Goal: Find specific page/section: Find specific page/section

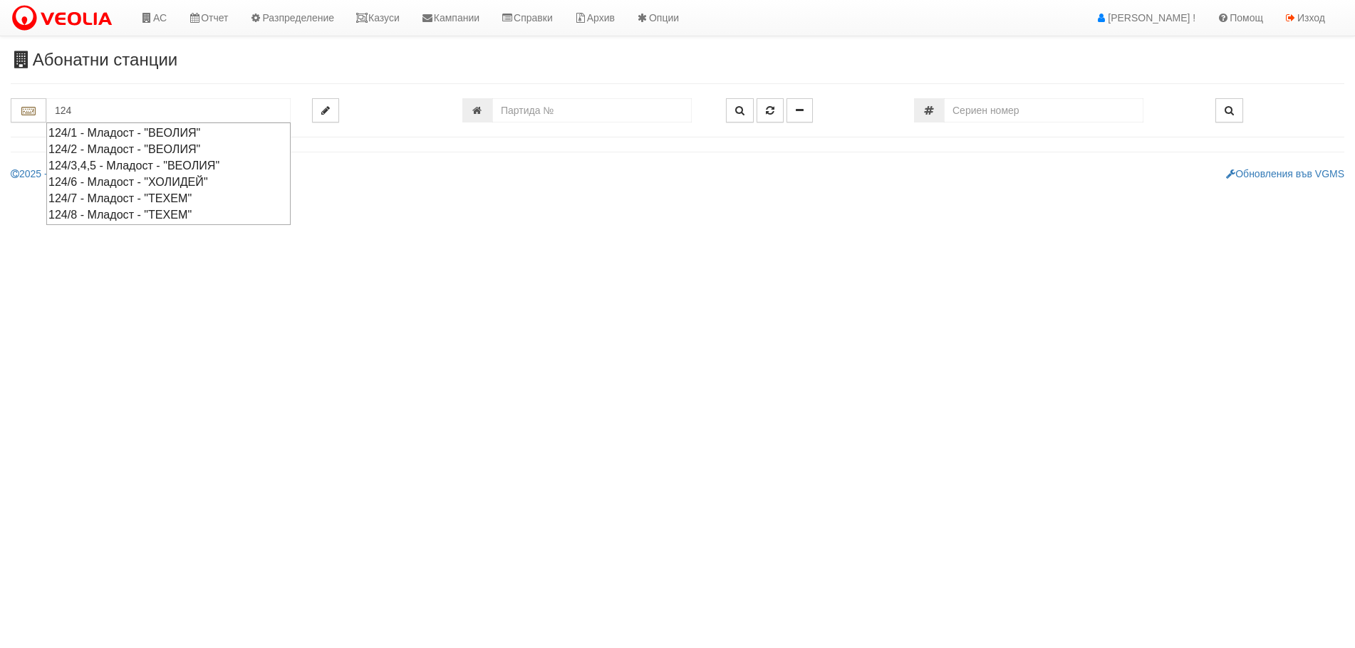
click at [97, 179] on div "124/6 - Младост - "ХОЛИДЕЙ"" at bounding box center [168, 182] width 240 height 16
type input "124/6 - Младост - "ХОЛИДЕЙ""
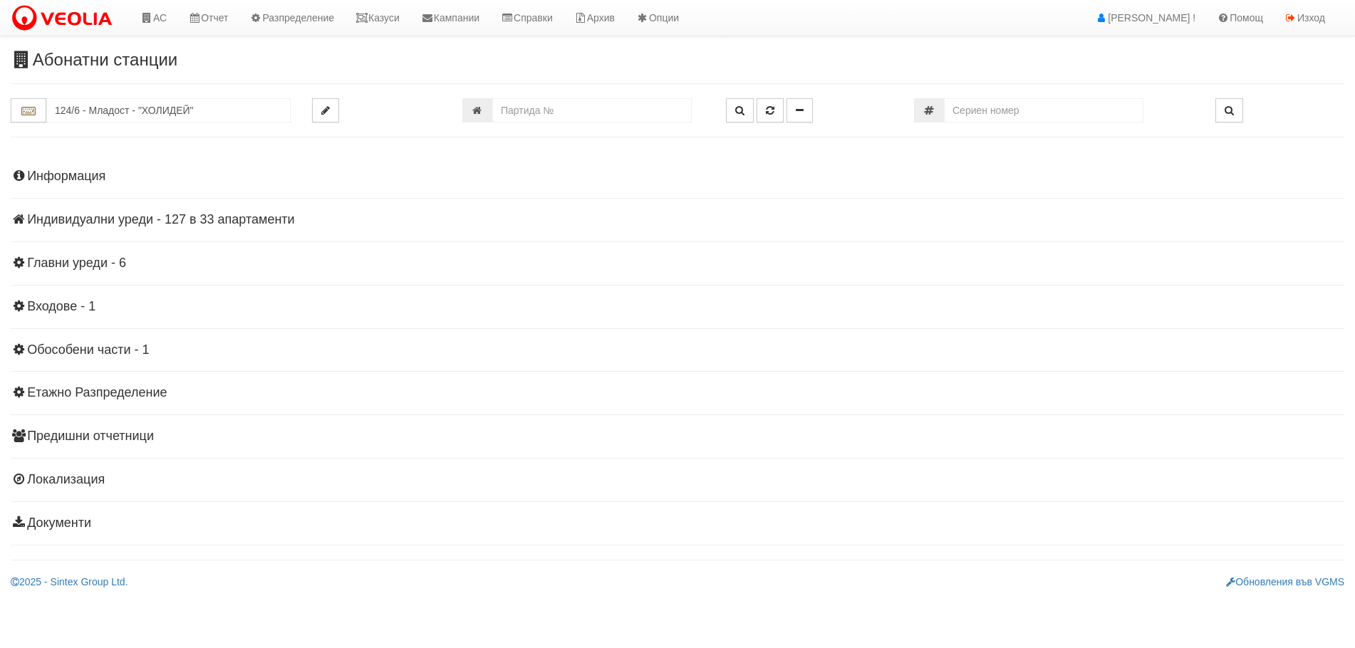
click at [187, 216] on h4 "Индивидуални уреди - 127 в 33 апартаменти" at bounding box center [677, 220] width 1333 height 14
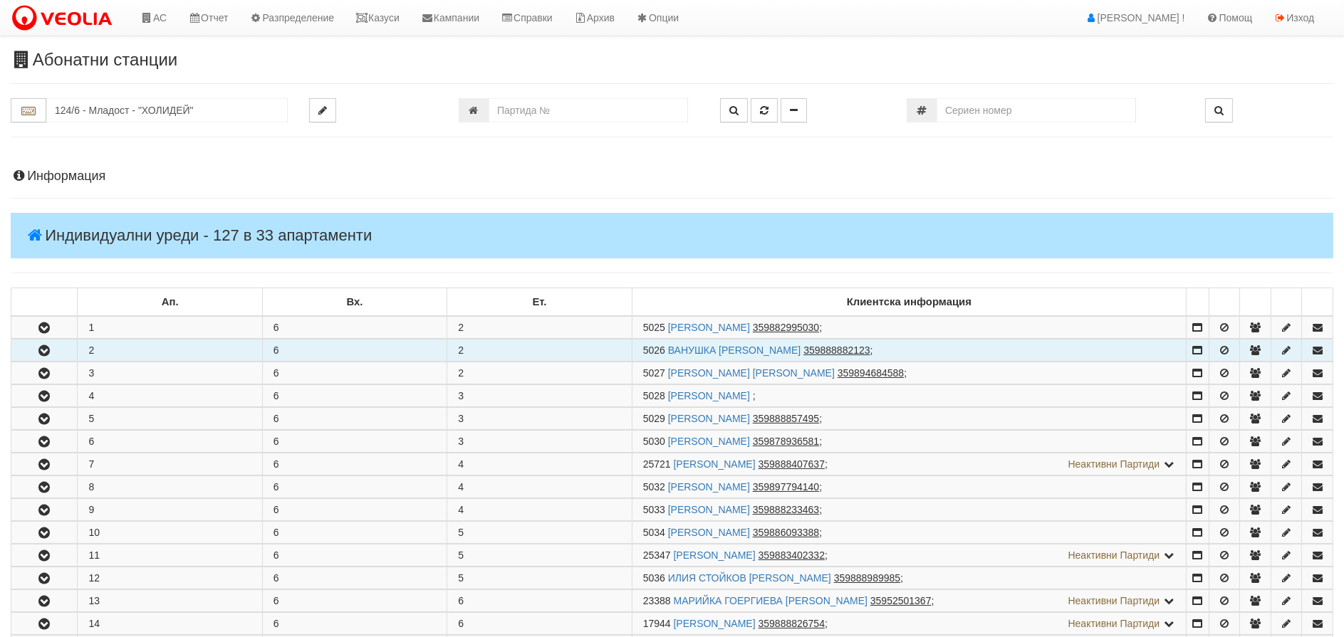
click at [45, 352] on icon "button" at bounding box center [44, 351] width 17 height 10
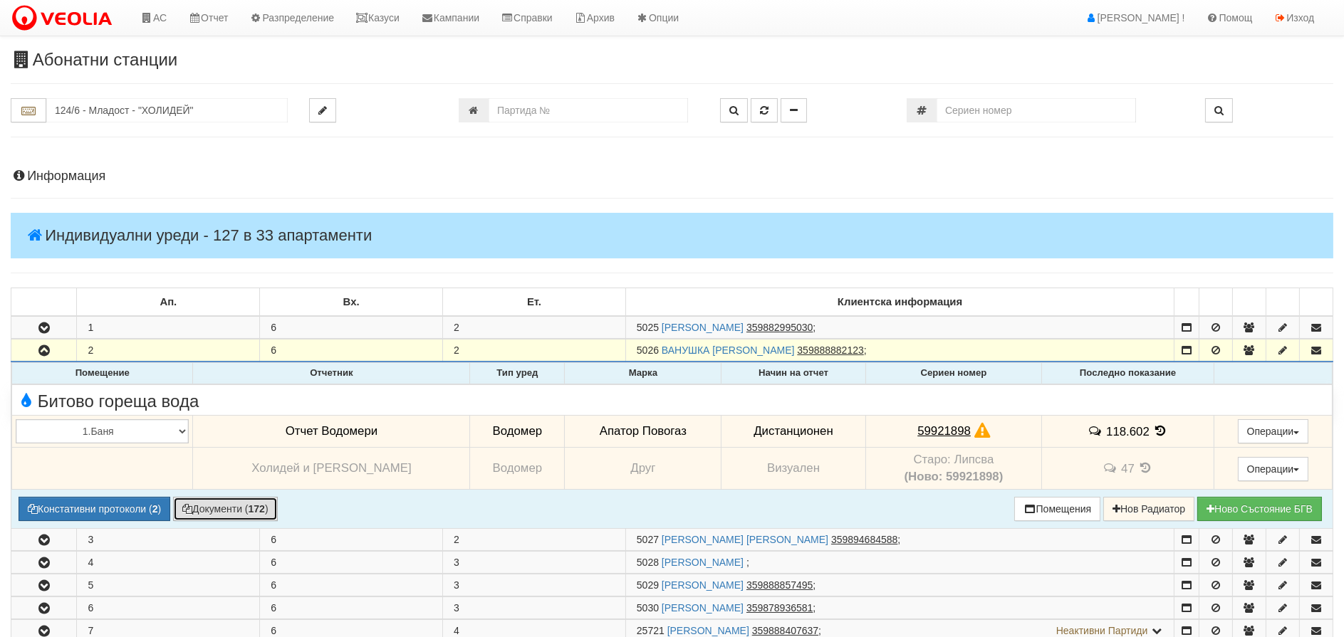
click at [184, 506] on icon "button" at bounding box center [187, 509] width 10 height 10
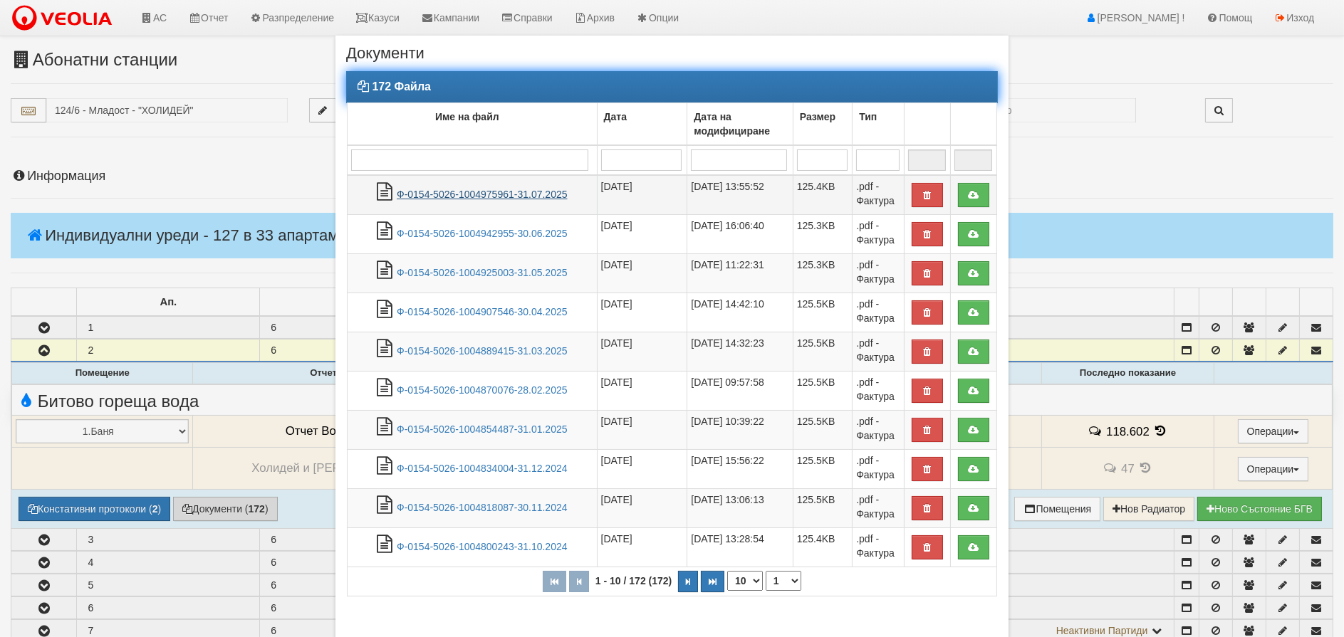
click at [476, 196] on link "Ф-0154-5026-1004975961-31.07.2025" at bounding box center [482, 194] width 171 height 11
click at [917, 592] on th "1 - 10 / 172 (172) 10 20 30 40 1 2 3 4 5 6 7 8 9 10 11 12 13 14 15 16 17 18" at bounding box center [673, 581] width 650 height 29
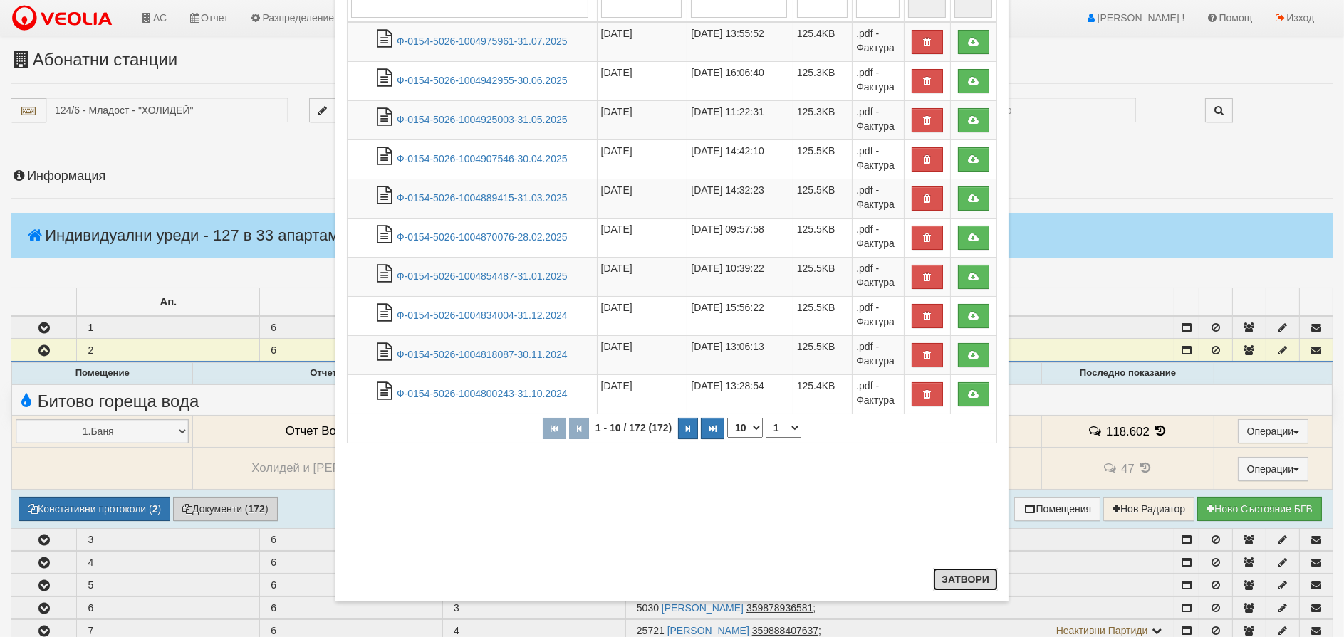
click at [950, 572] on button "Затвори" at bounding box center [965, 579] width 65 height 23
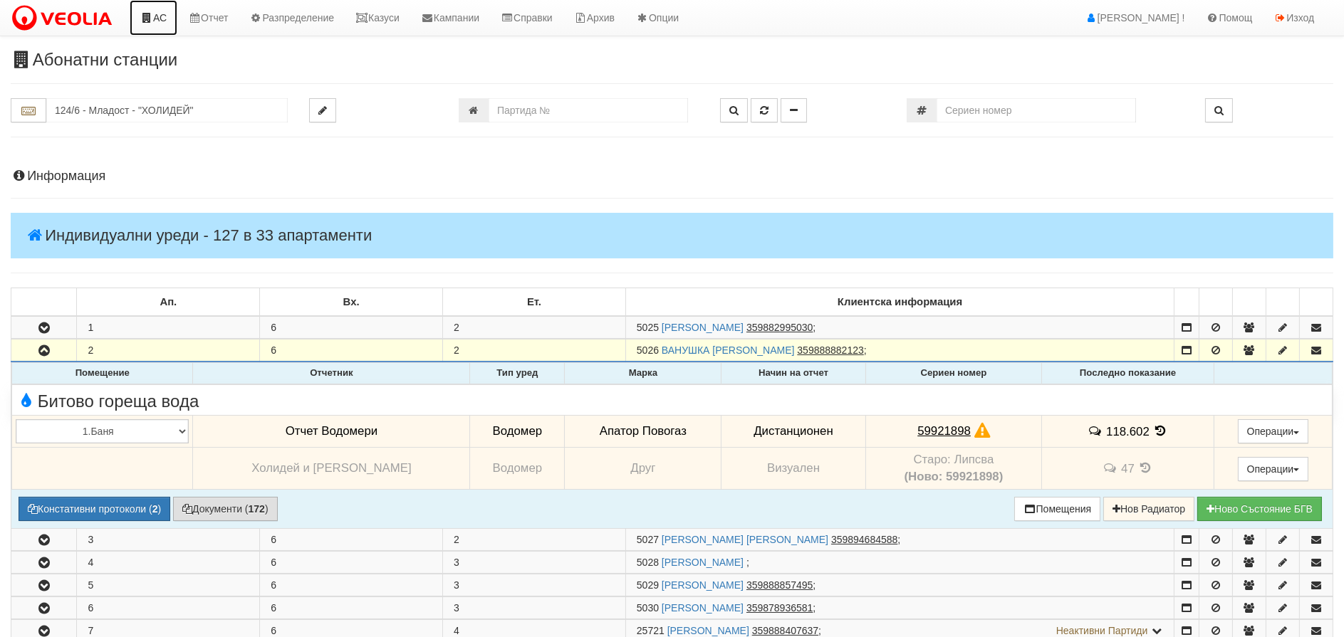
click at [162, 12] on link "АС" at bounding box center [154, 18] width 48 height 36
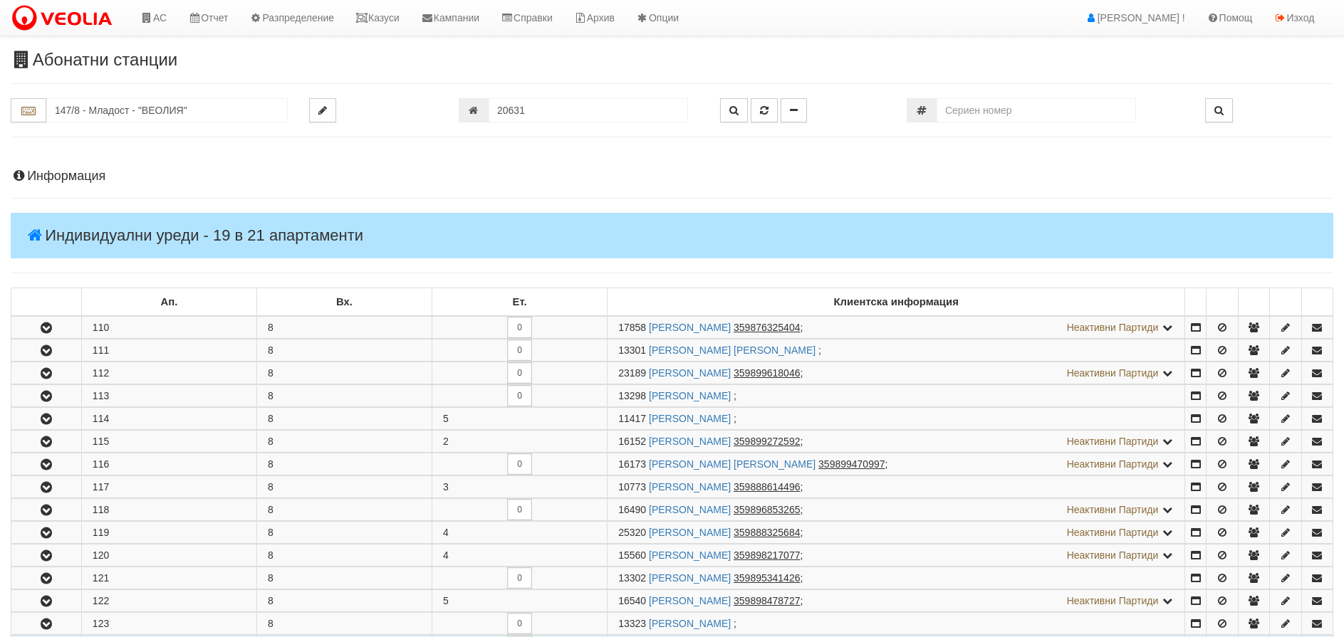
scroll to position [214, 0]
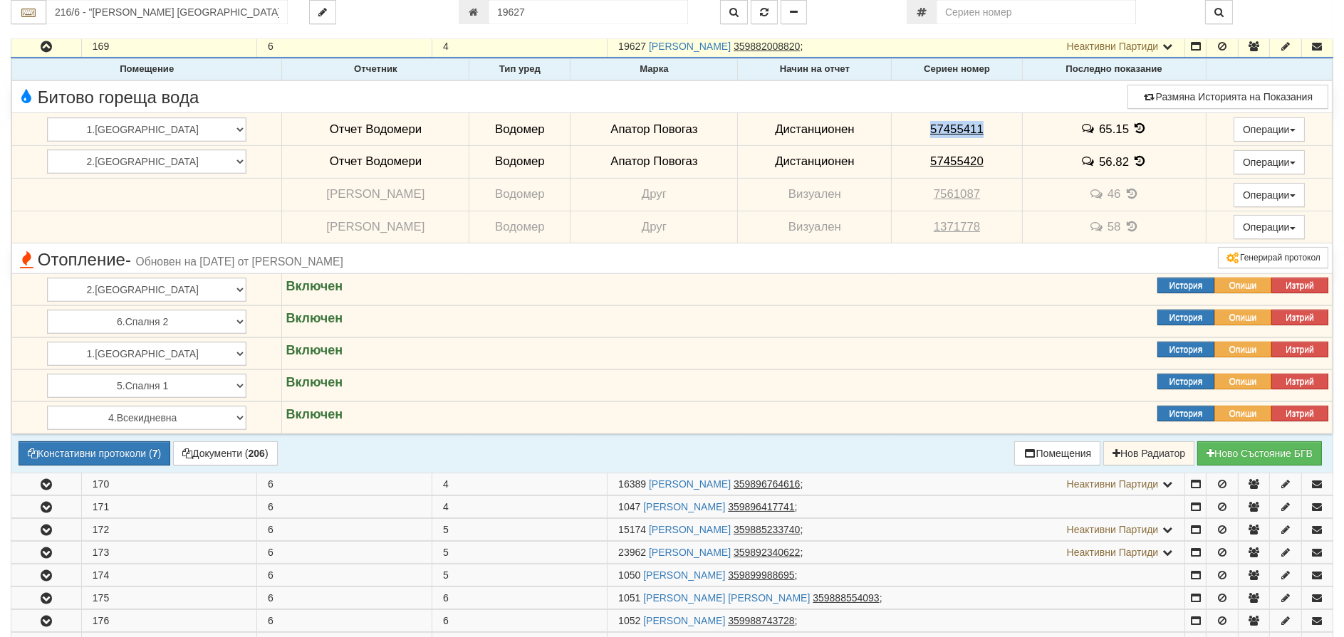
scroll to position [486, 0]
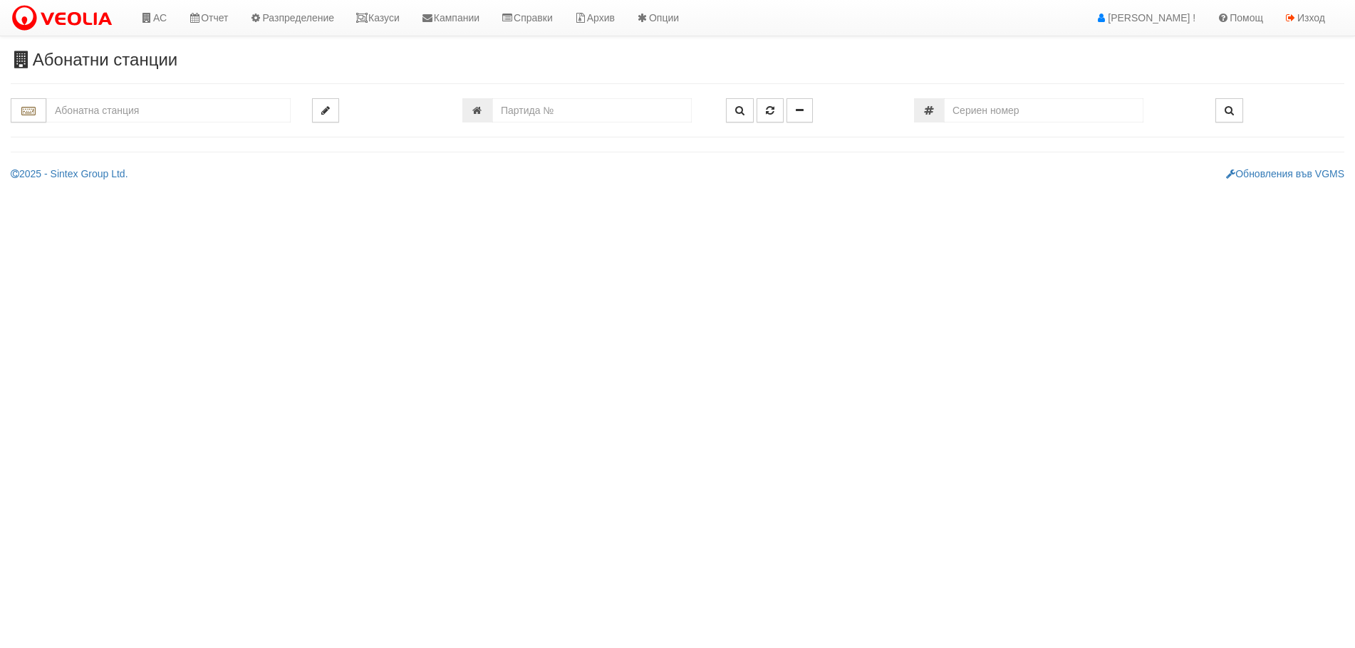
click at [115, 100] on input "text" at bounding box center [168, 110] width 244 height 24
click at [105, 135] on div "166/А - Възраждане - "ВЕОЛИЯ"" at bounding box center [168, 133] width 240 height 16
type input "166/А - Възраждане - "ВЕОЛИЯ""
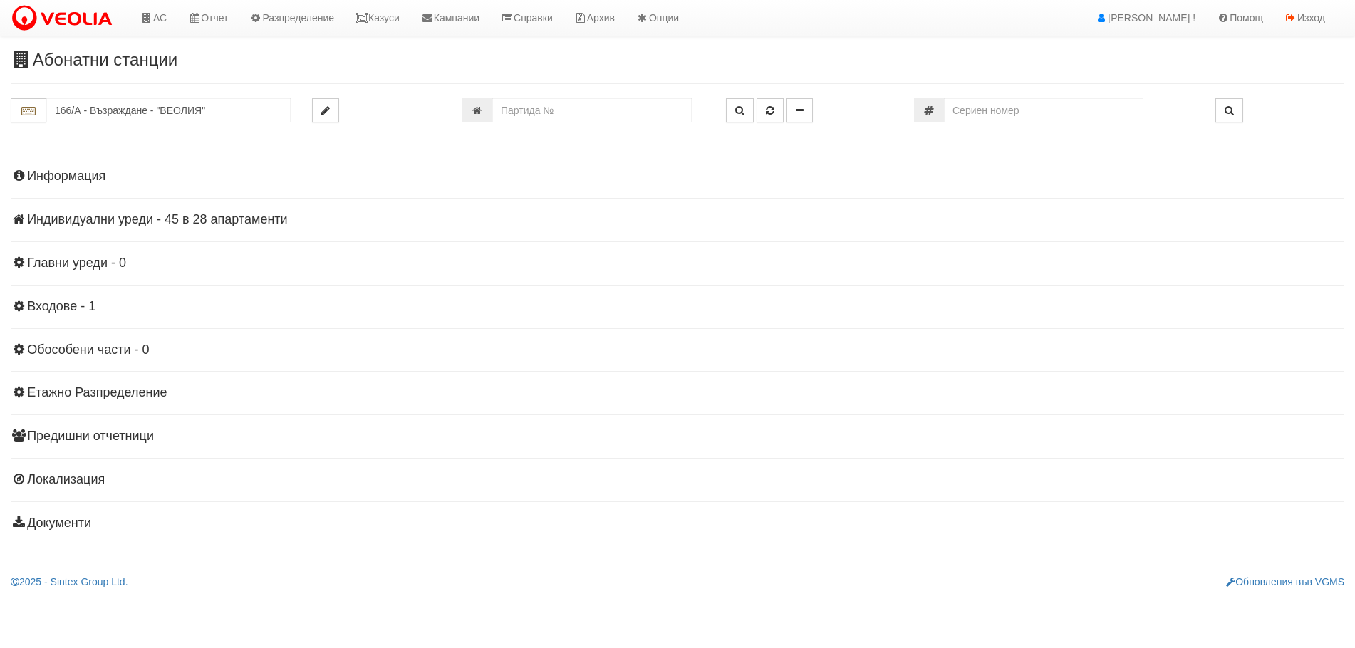
click at [177, 219] on h4 "Индивидуални уреди - 45 в 28 апартаменти" at bounding box center [677, 220] width 1333 height 14
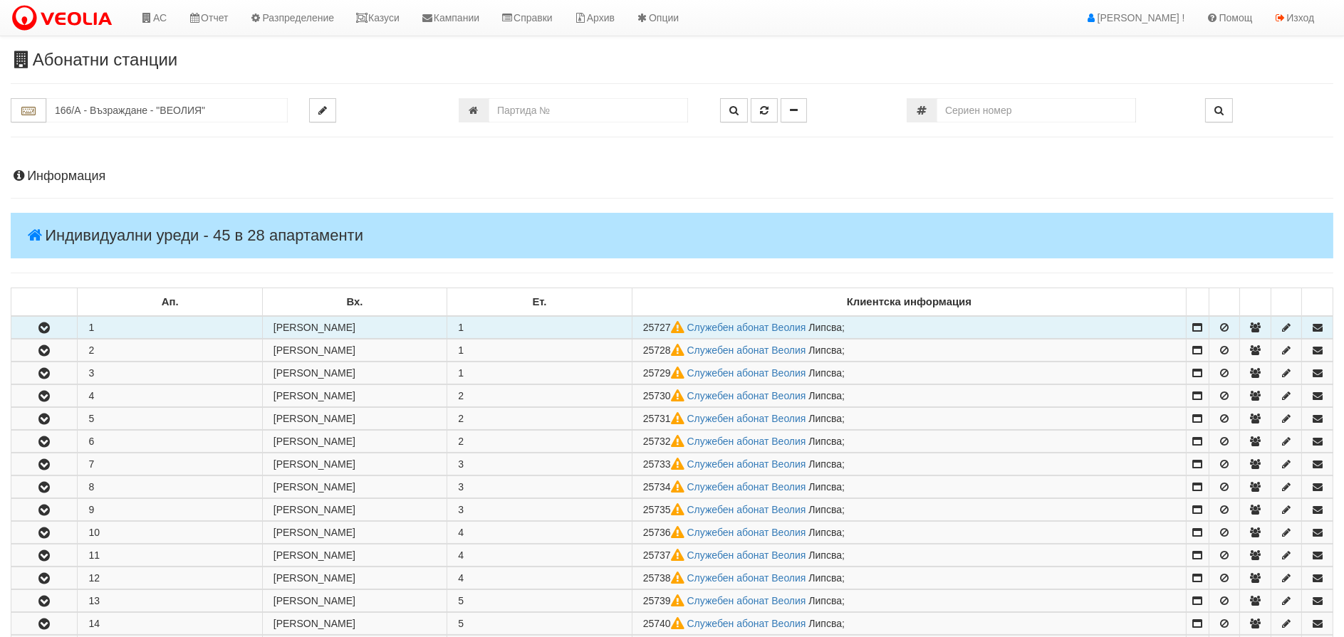
click at [46, 331] on icon "button" at bounding box center [44, 328] width 17 height 10
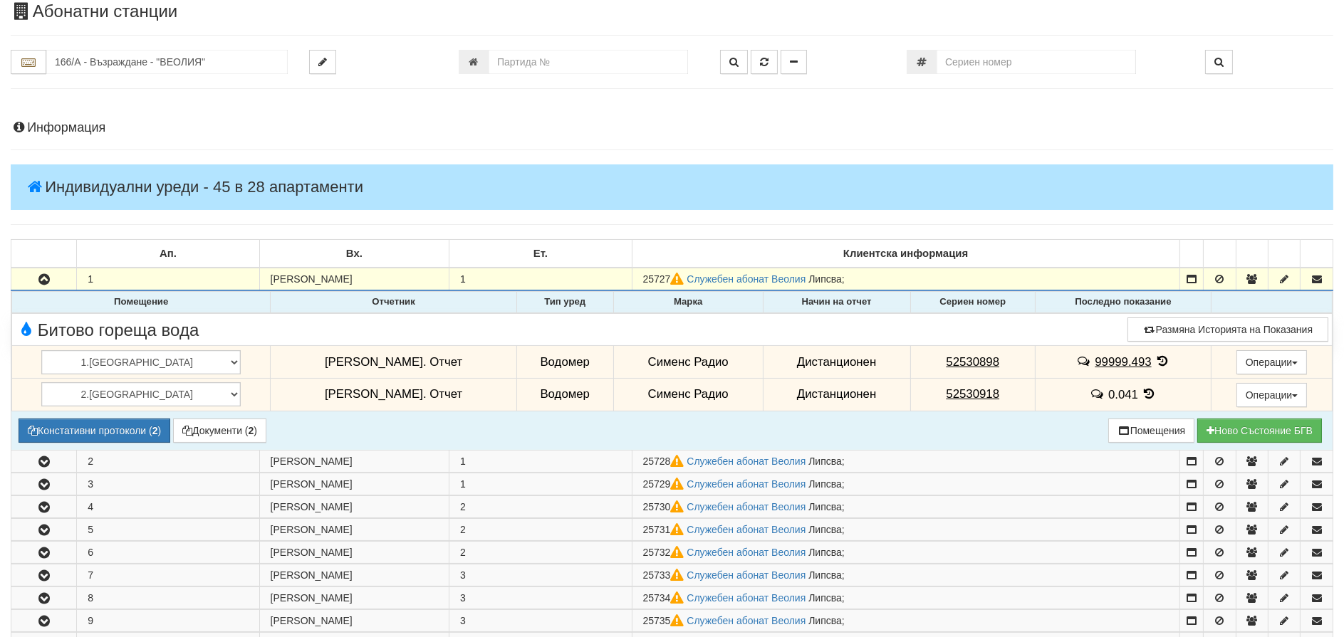
scroll to position [71, 0]
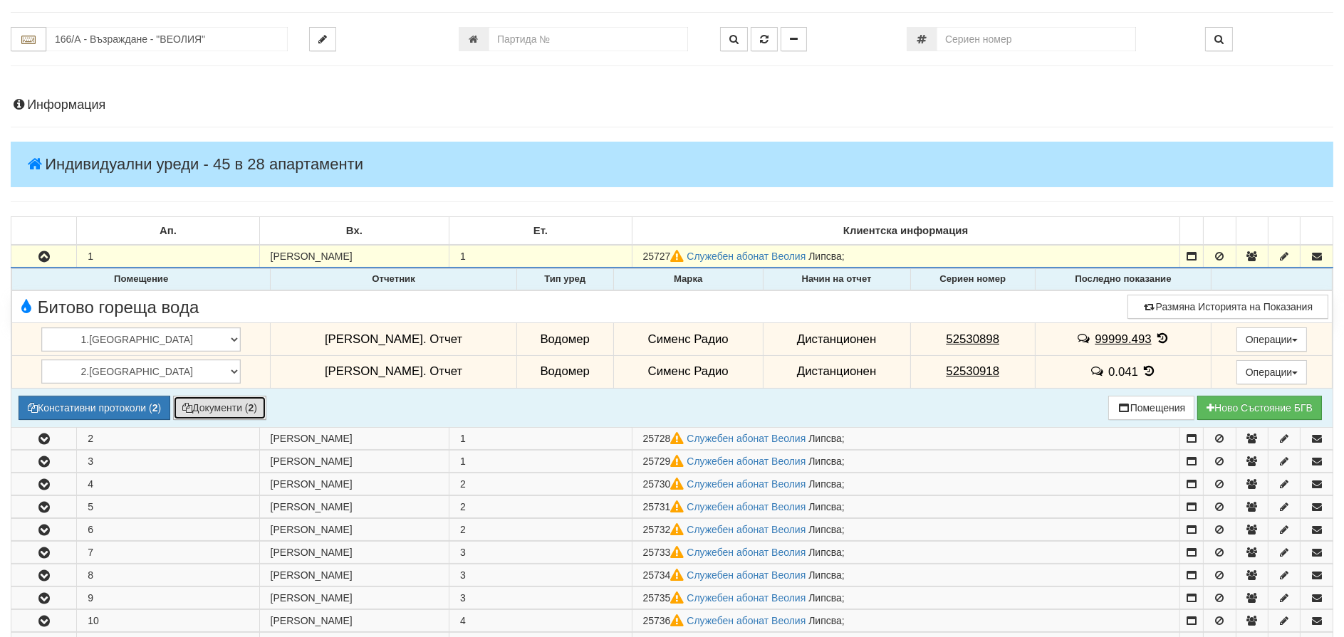
click at [224, 409] on button "Документи ( 2 )" at bounding box center [219, 408] width 93 height 24
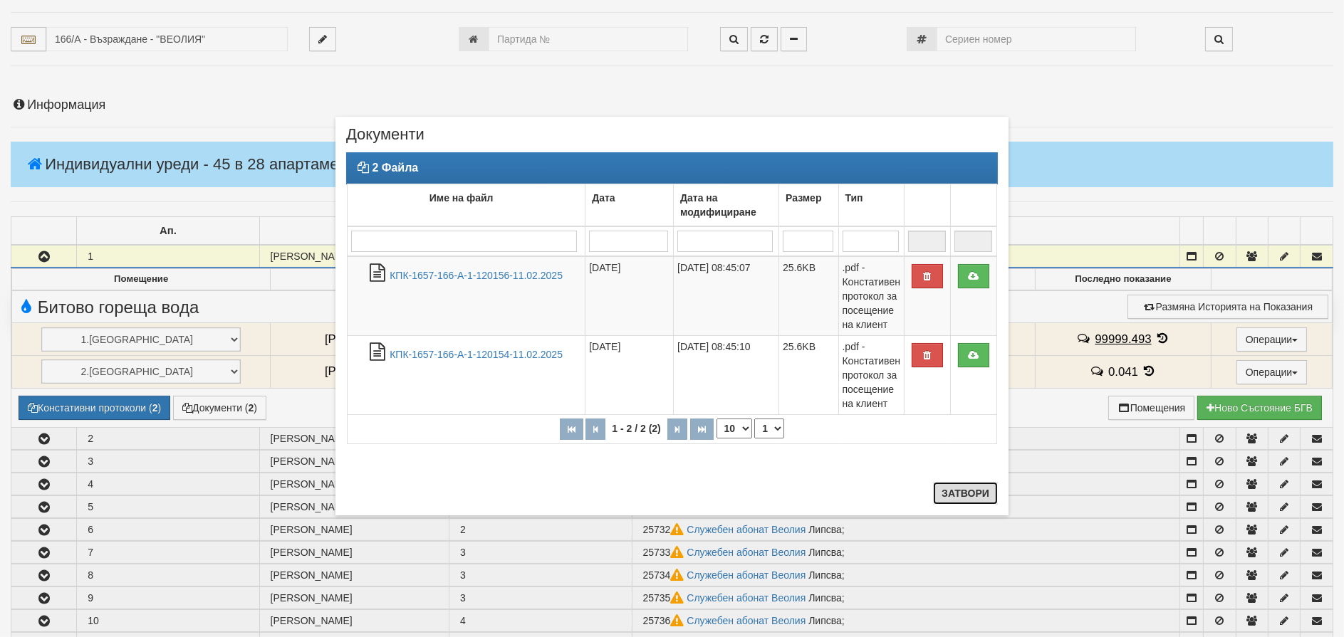
click at [968, 498] on button "Затвори" at bounding box center [965, 493] width 65 height 23
